Goal: Task Accomplishment & Management: Manage account settings

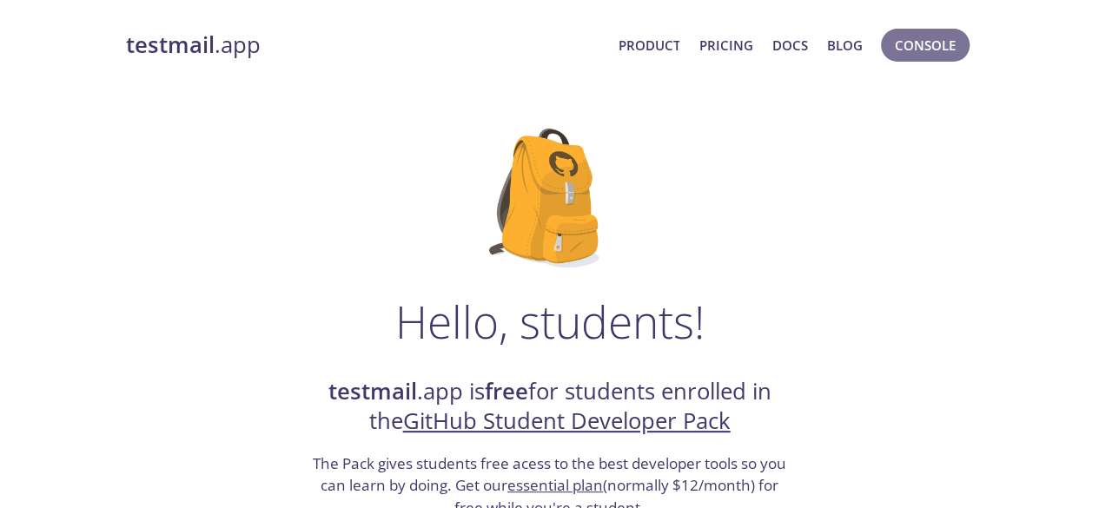
click at [917, 50] on span "Console" at bounding box center [925, 45] width 61 height 23
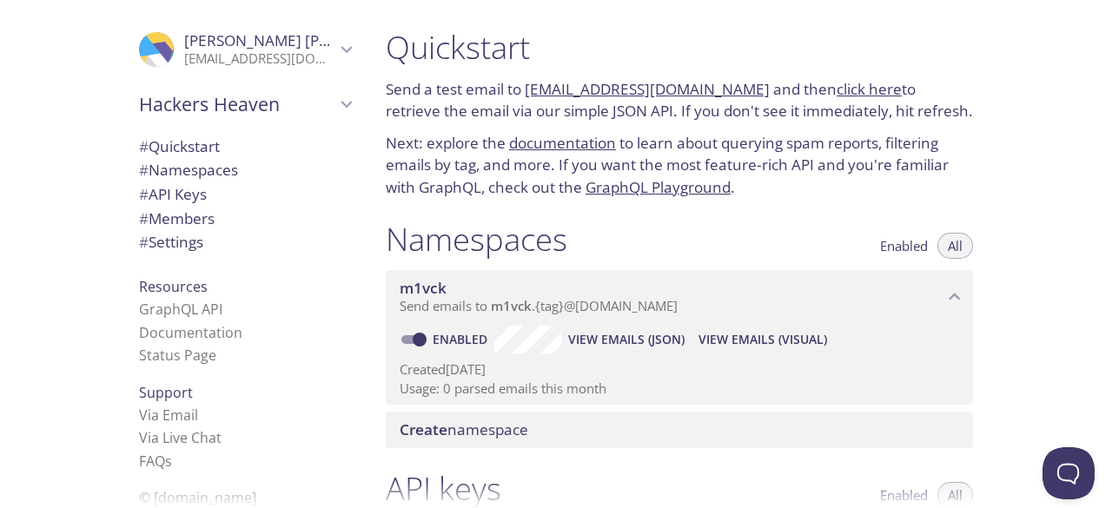
click at [168, 192] on span "# API Keys" at bounding box center [173, 194] width 68 height 20
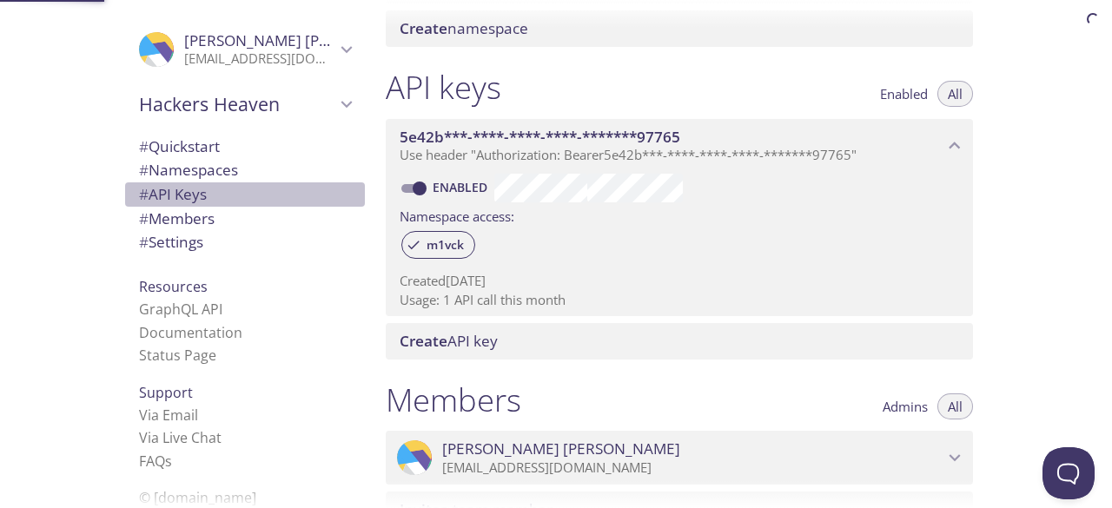
click at [168, 192] on span "# API Keys" at bounding box center [173, 194] width 68 height 20
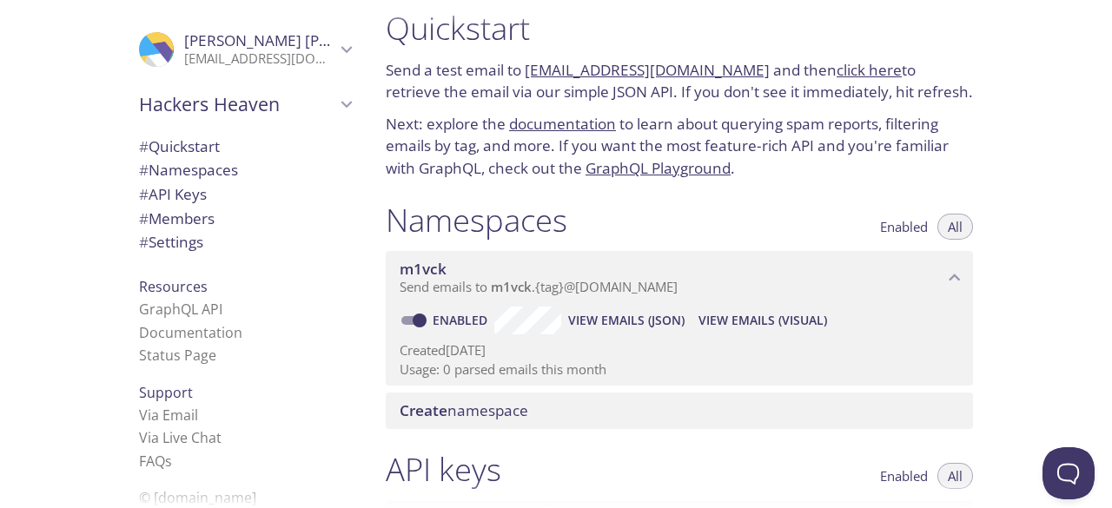
scroll to position [29, 0]
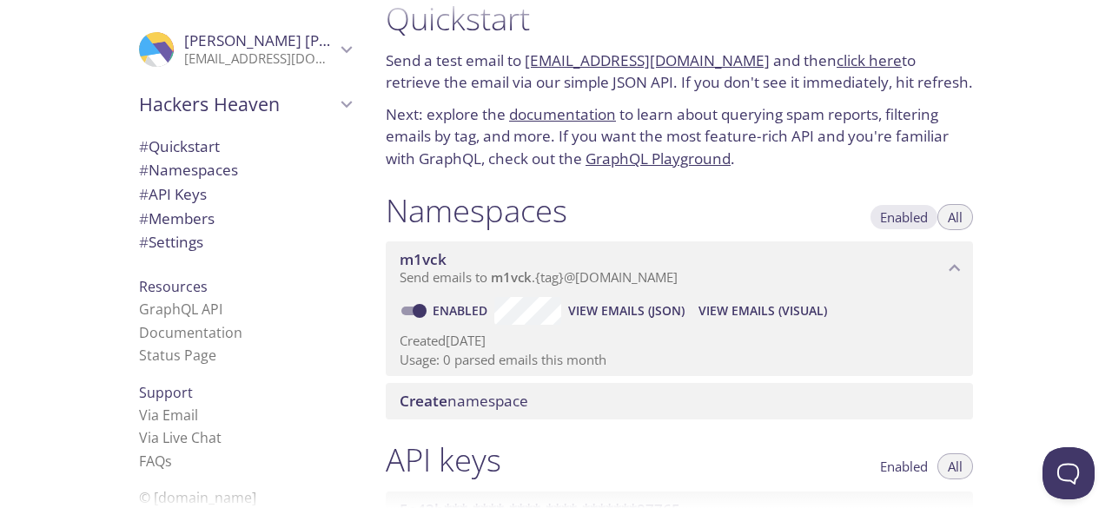
click at [901, 217] on span "Enabled" at bounding box center [904, 217] width 48 height 0
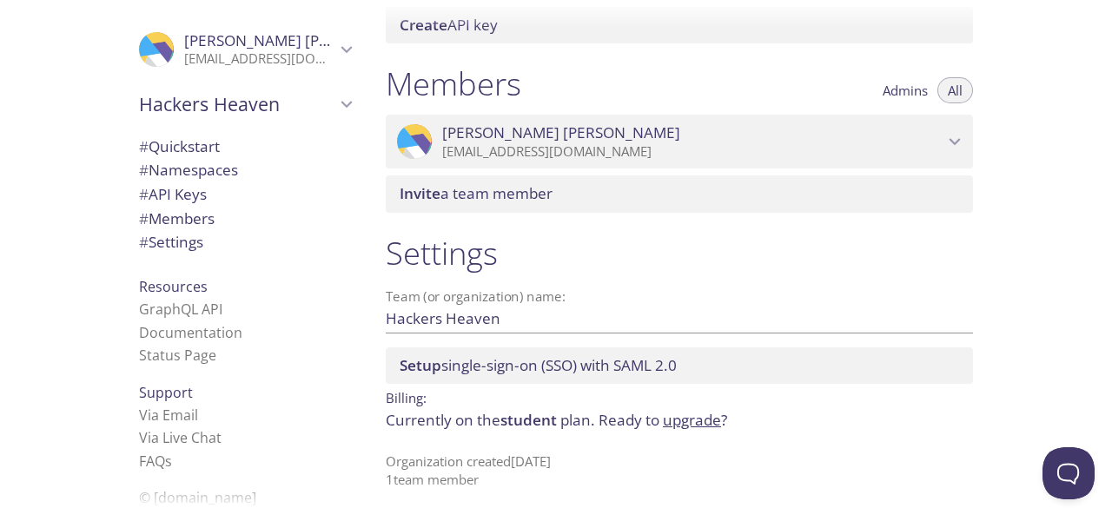
scroll to position [726, 0]
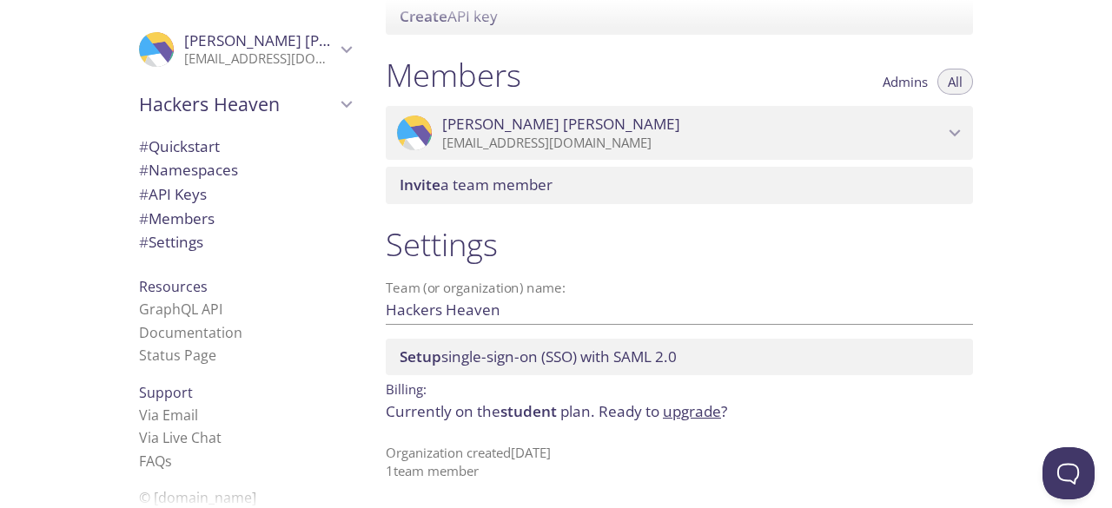
click at [485, 367] on div "Setup single-sign-on (SSO) with SAML 2.0" at bounding box center [679, 357] width 587 height 36
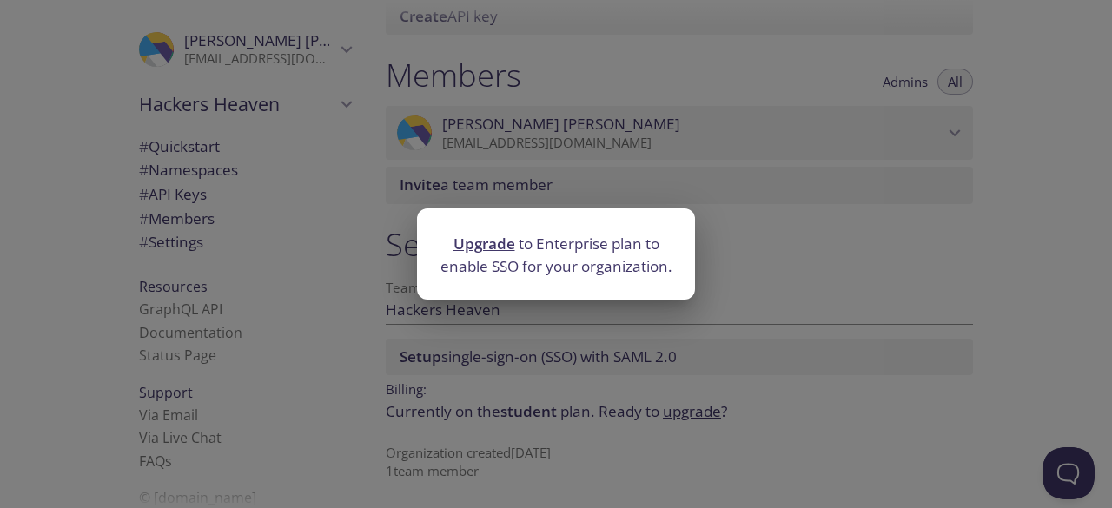
click at [538, 376] on div "Upgrade to Enterprise plan to enable SSO for your organization." at bounding box center [556, 254] width 1112 height 508
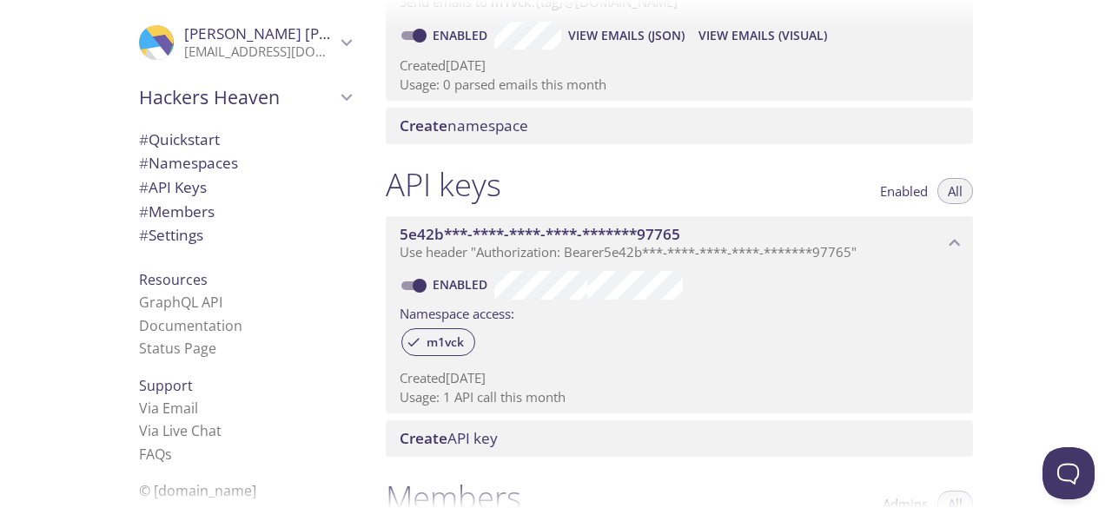
scroll to position [8, 0]
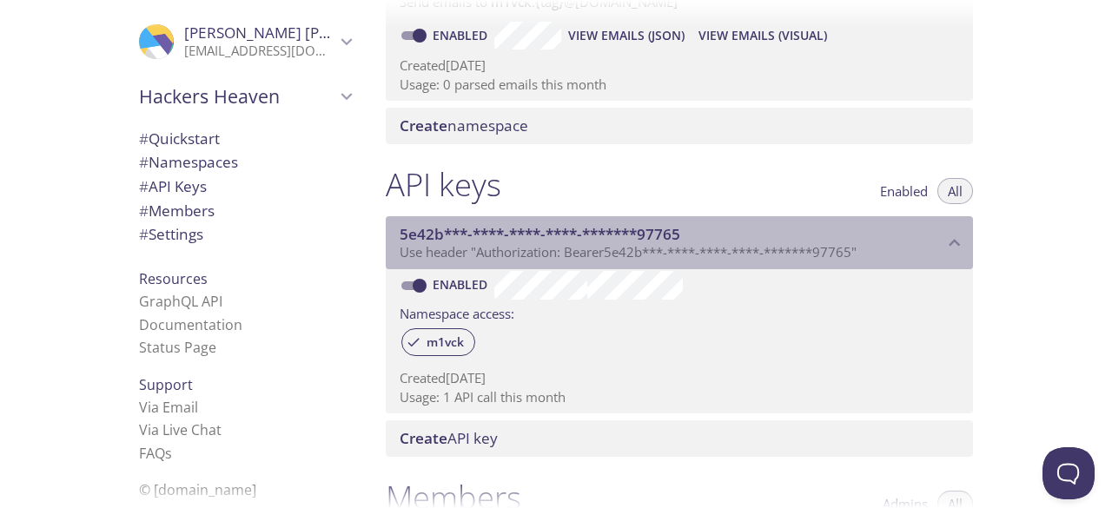
click at [589, 248] on span "Use header "Authorization: Bearer 5e42b***-****-****-****-*******97765 "" at bounding box center [627, 251] width 457 height 17
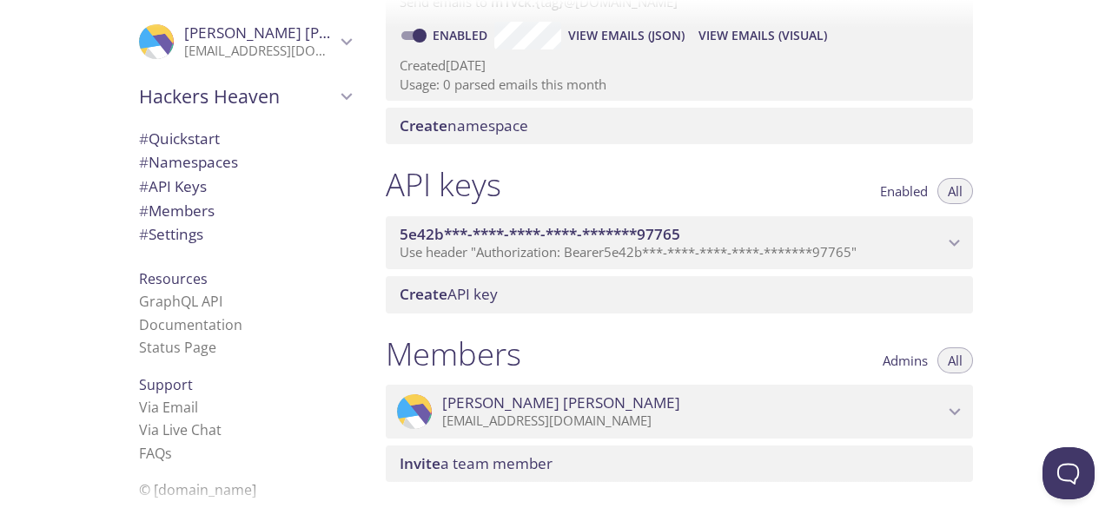
click at [589, 248] on span "Use header "Authorization: Bearer 5e42b***-****-****-****-*******97765 "" at bounding box center [627, 251] width 457 height 17
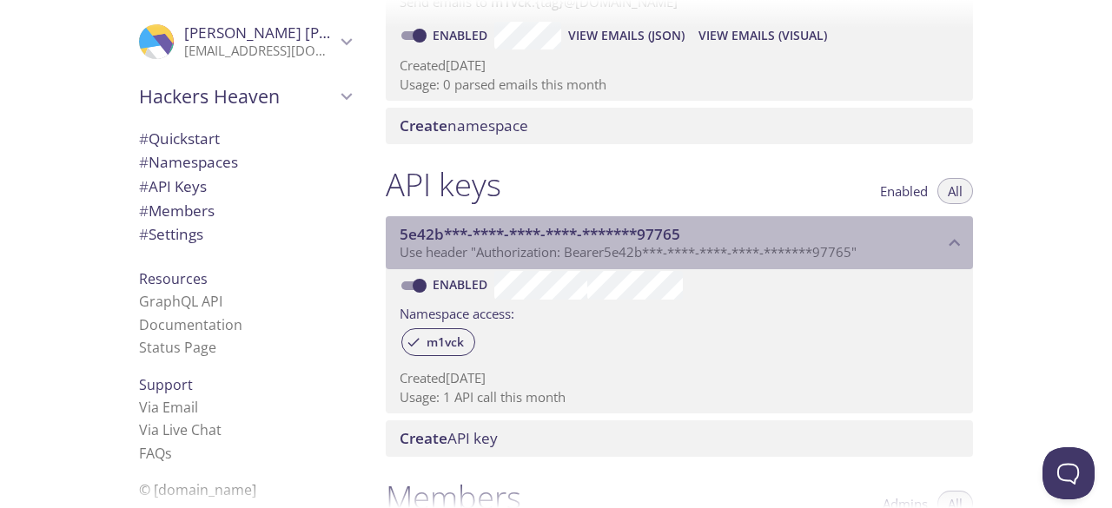
click at [589, 248] on span "Use header "Authorization: Bearer 5e42b***-****-****-****-*******97765 "" at bounding box center [627, 251] width 457 height 17
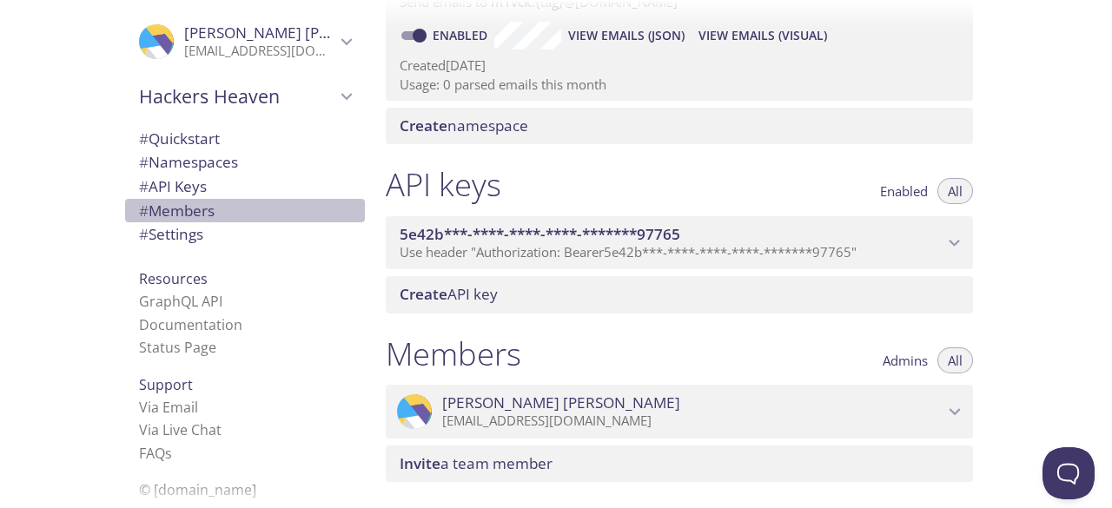
click at [199, 213] on span "# Members" at bounding box center [177, 211] width 76 height 20
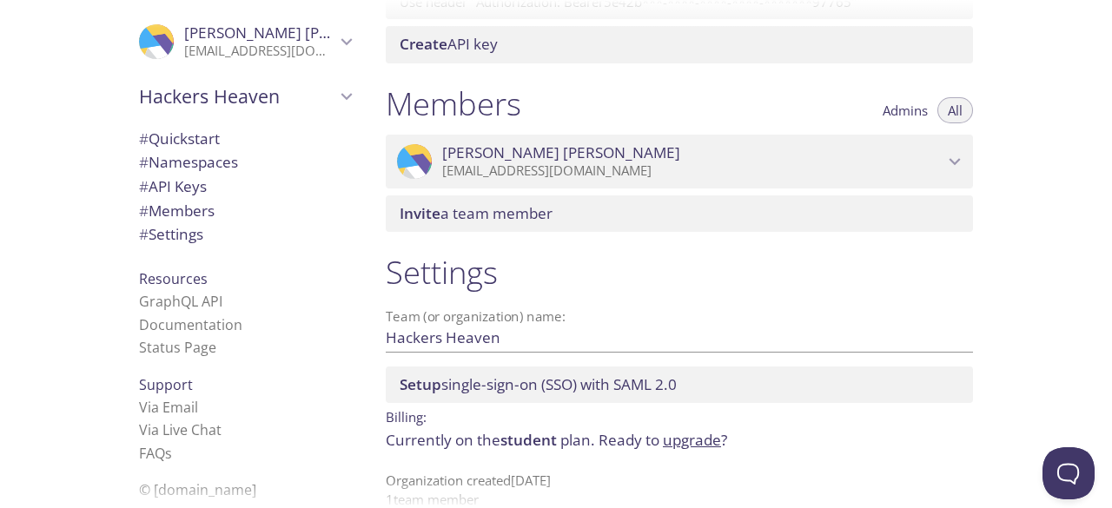
scroll to position [542, 0]
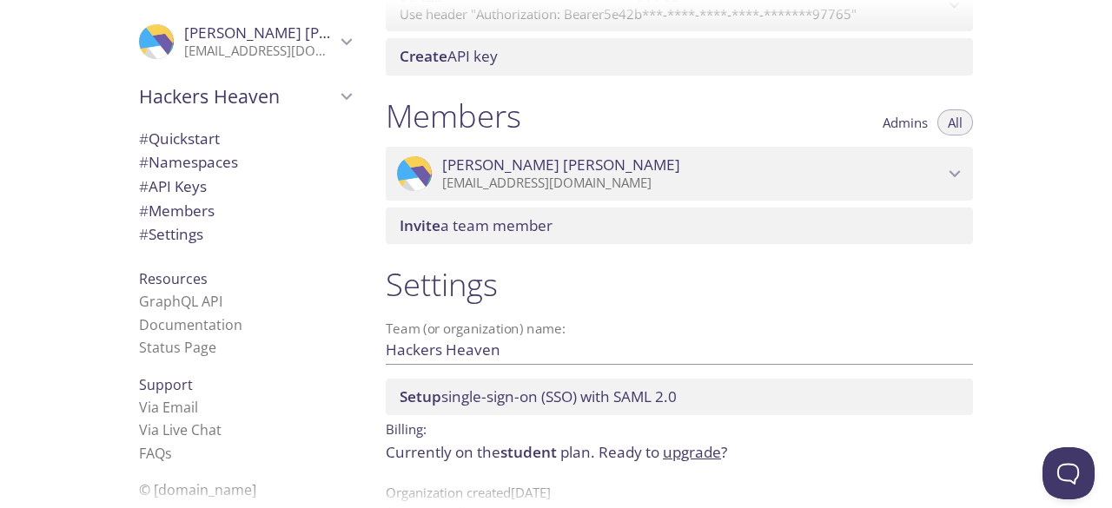
click at [917, 184] on p "[EMAIL_ADDRESS][DOMAIN_NAME]" at bounding box center [692, 183] width 501 height 17
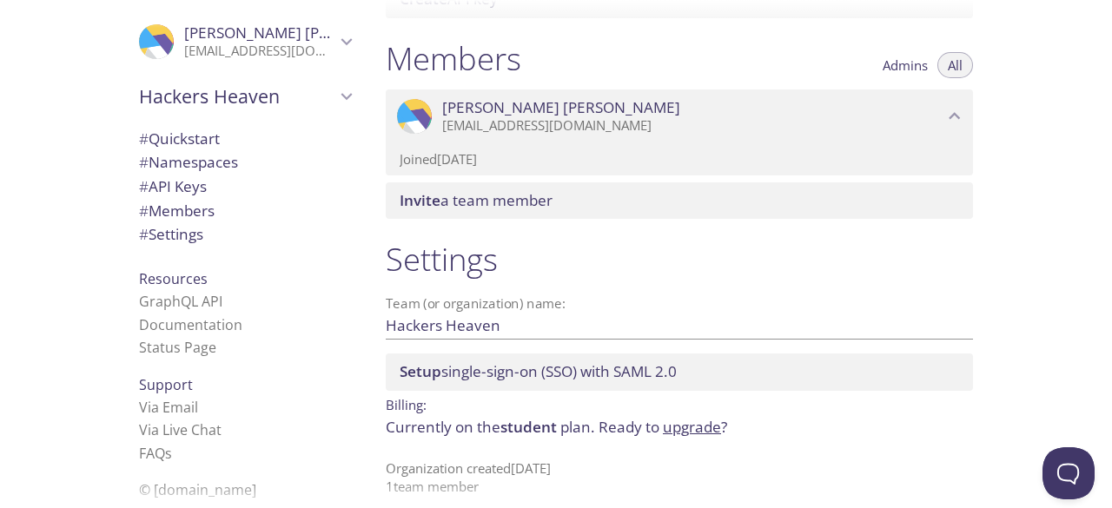
scroll to position [603, 0]
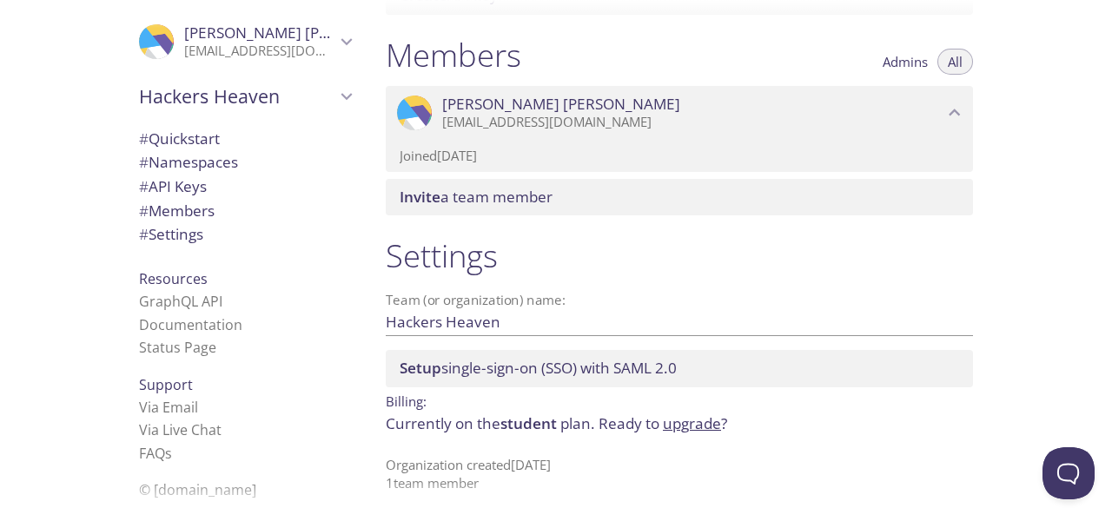
click at [566, 325] on input "Hackers Heaven" at bounding box center [651, 321] width 531 height 29
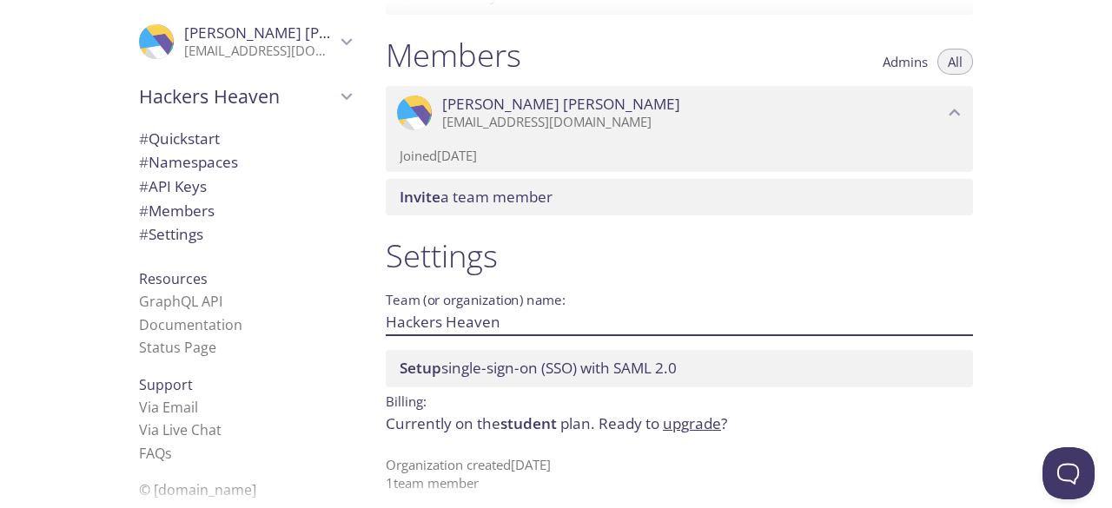
click at [566, 325] on input "Hackers Heaven" at bounding box center [651, 321] width 531 height 29
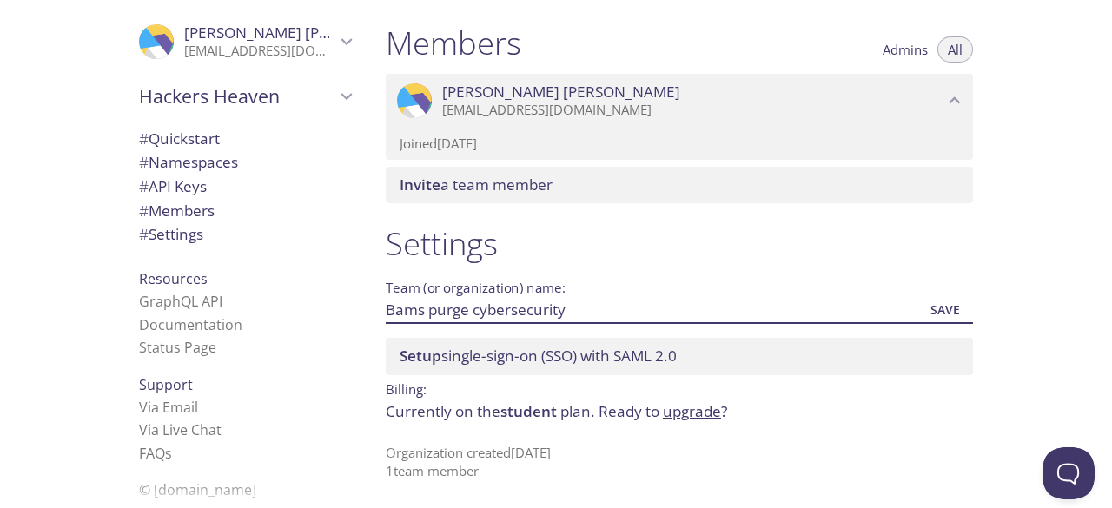
type input "Bams purge cybersecurity"
click at [937, 311] on span "Save" at bounding box center [944, 310] width 47 height 21
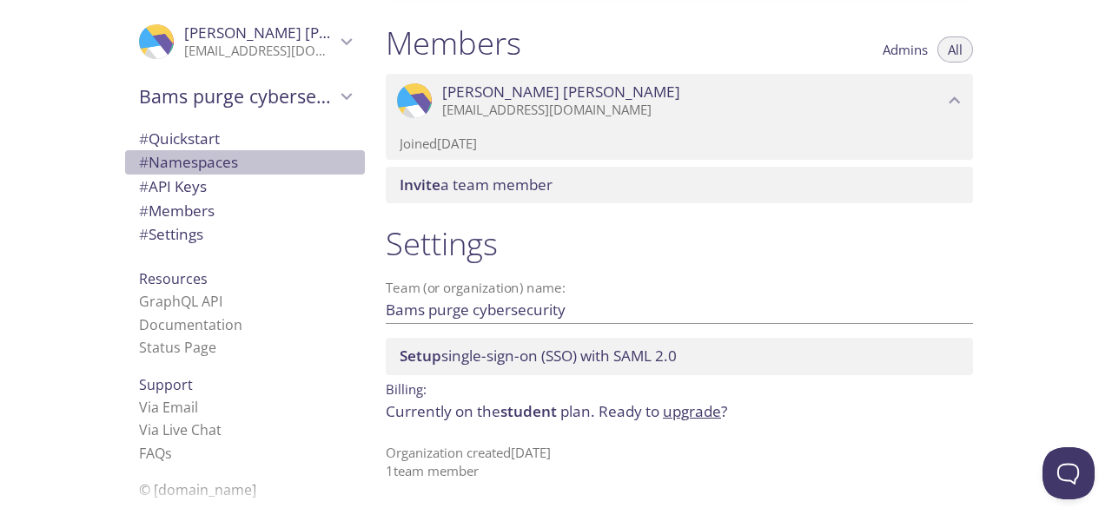
click at [200, 163] on span "# Namespaces" at bounding box center [188, 162] width 99 height 20
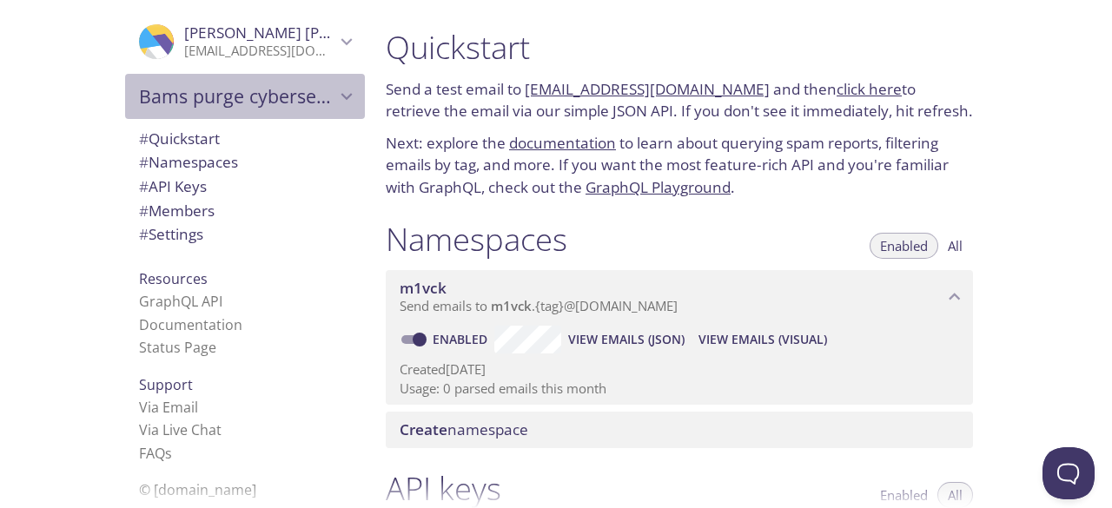
click at [264, 86] on span "Bams purge cybersecurity" at bounding box center [237, 96] width 196 height 24
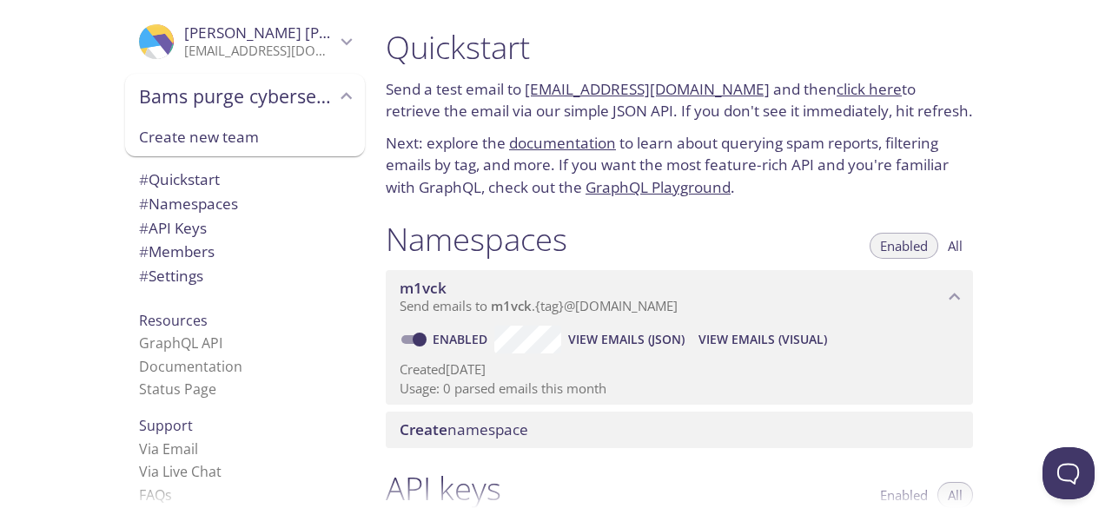
click at [294, 221] on span "# API Keys" at bounding box center [245, 228] width 212 height 23
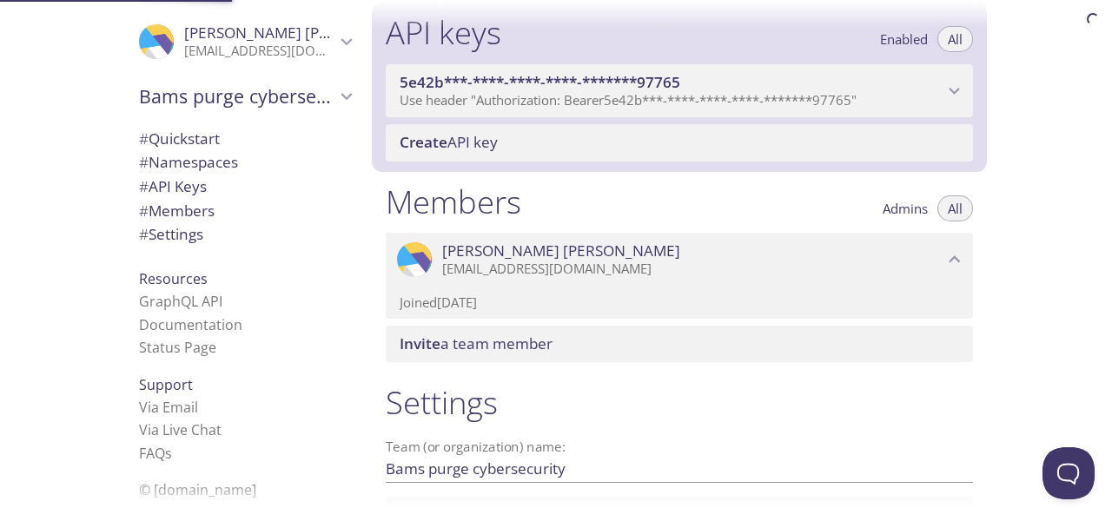
scroll to position [469, 0]
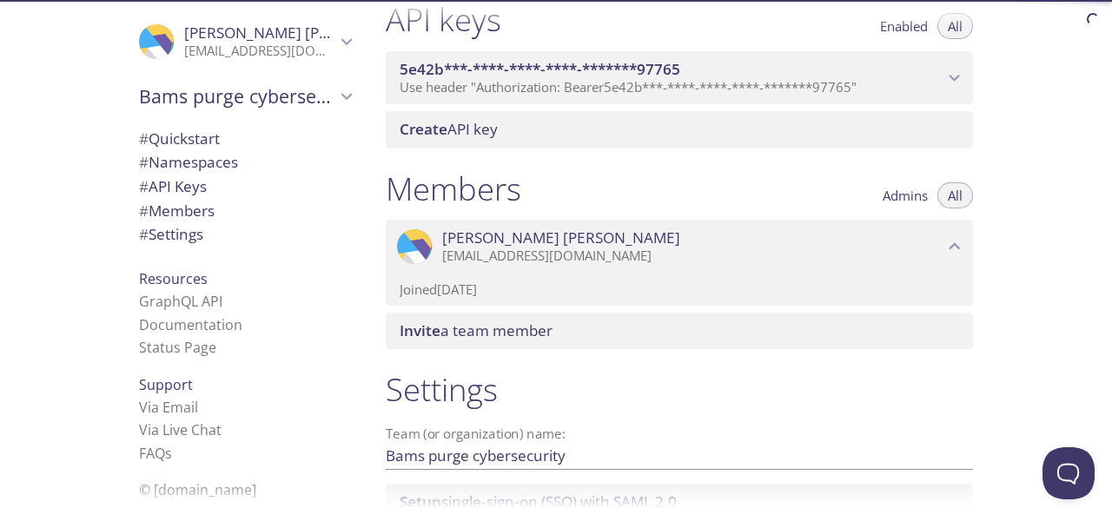
click at [241, 210] on span "# Members" at bounding box center [245, 211] width 212 height 23
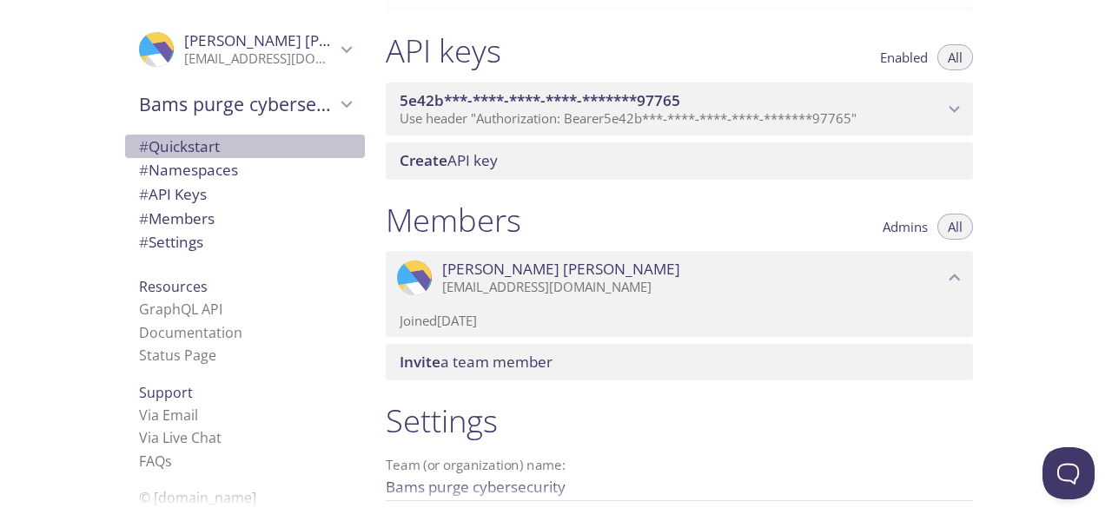
click at [213, 135] on span "# Quickstart" at bounding box center [245, 146] width 212 height 23
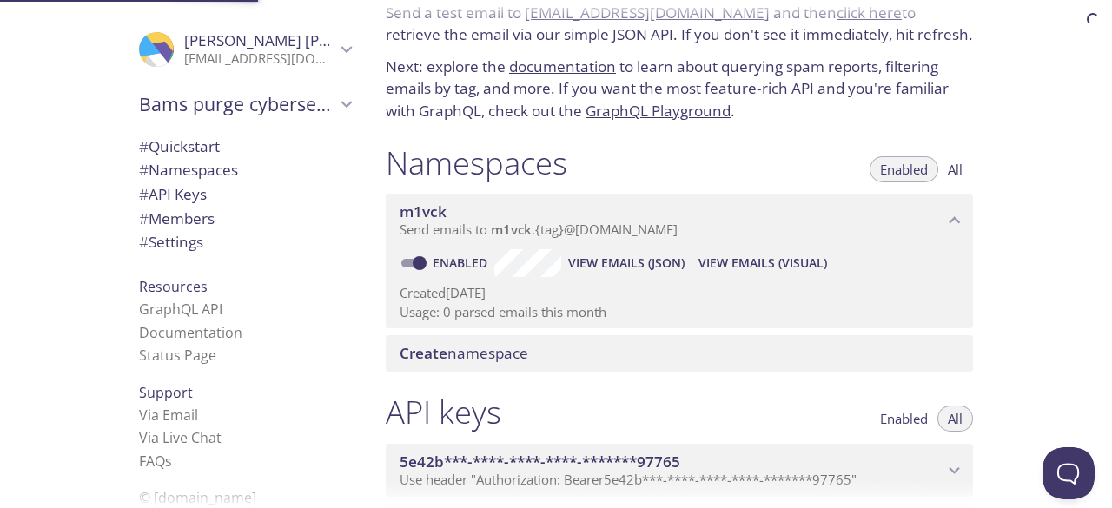
scroll to position [28, 0]
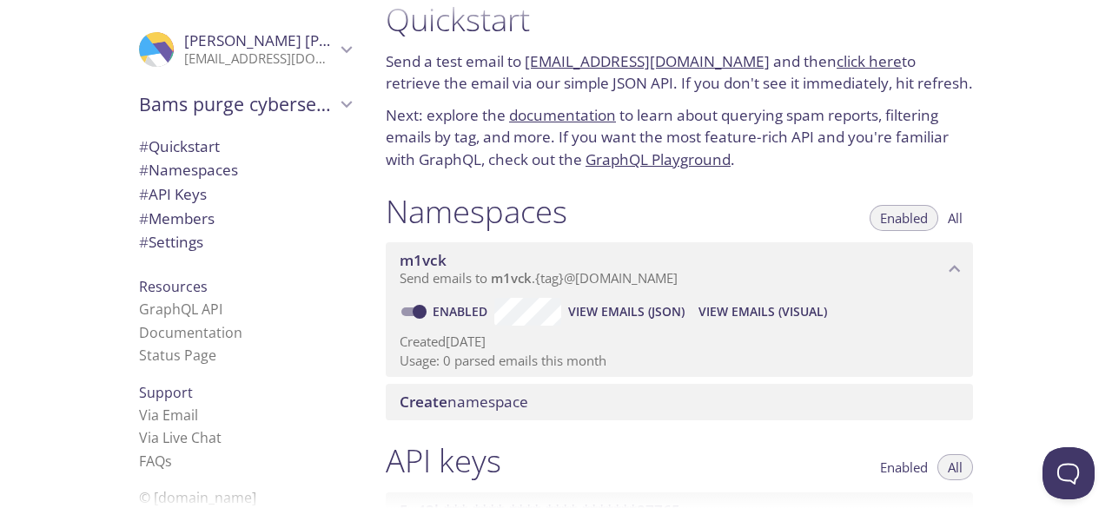
click at [628, 51] on link "[EMAIL_ADDRESS][DOMAIN_NAME]" at bounding box center [647, 61] width 245 height 20
click at [530, 492] on div at bounding box center [556, 494] width 1112 height 28
